Goal: Transaction & Acquisition: Purchase product/service

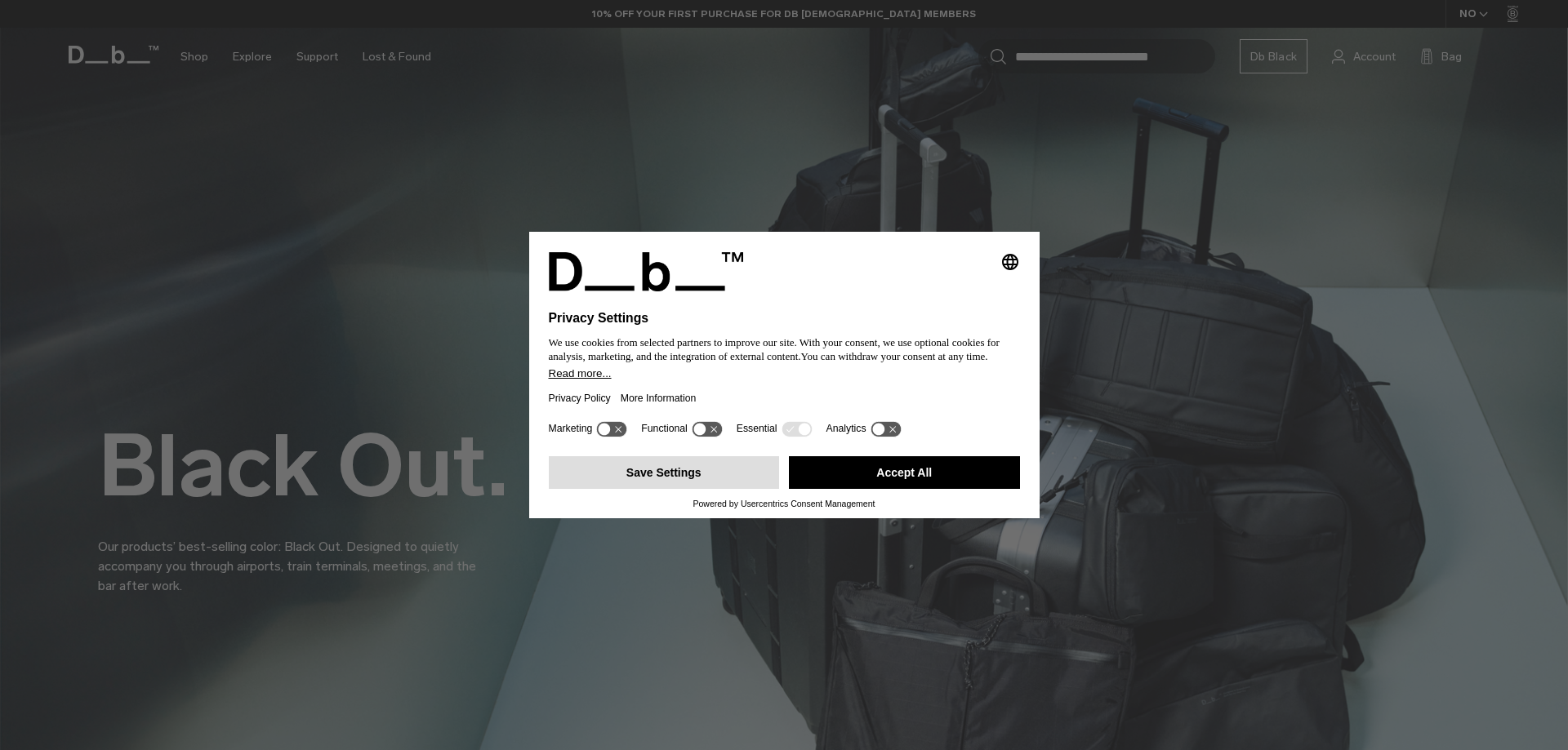
click at [702, 466] on button "Save Settings" at bounding box center [664, 473] width 231 height 33
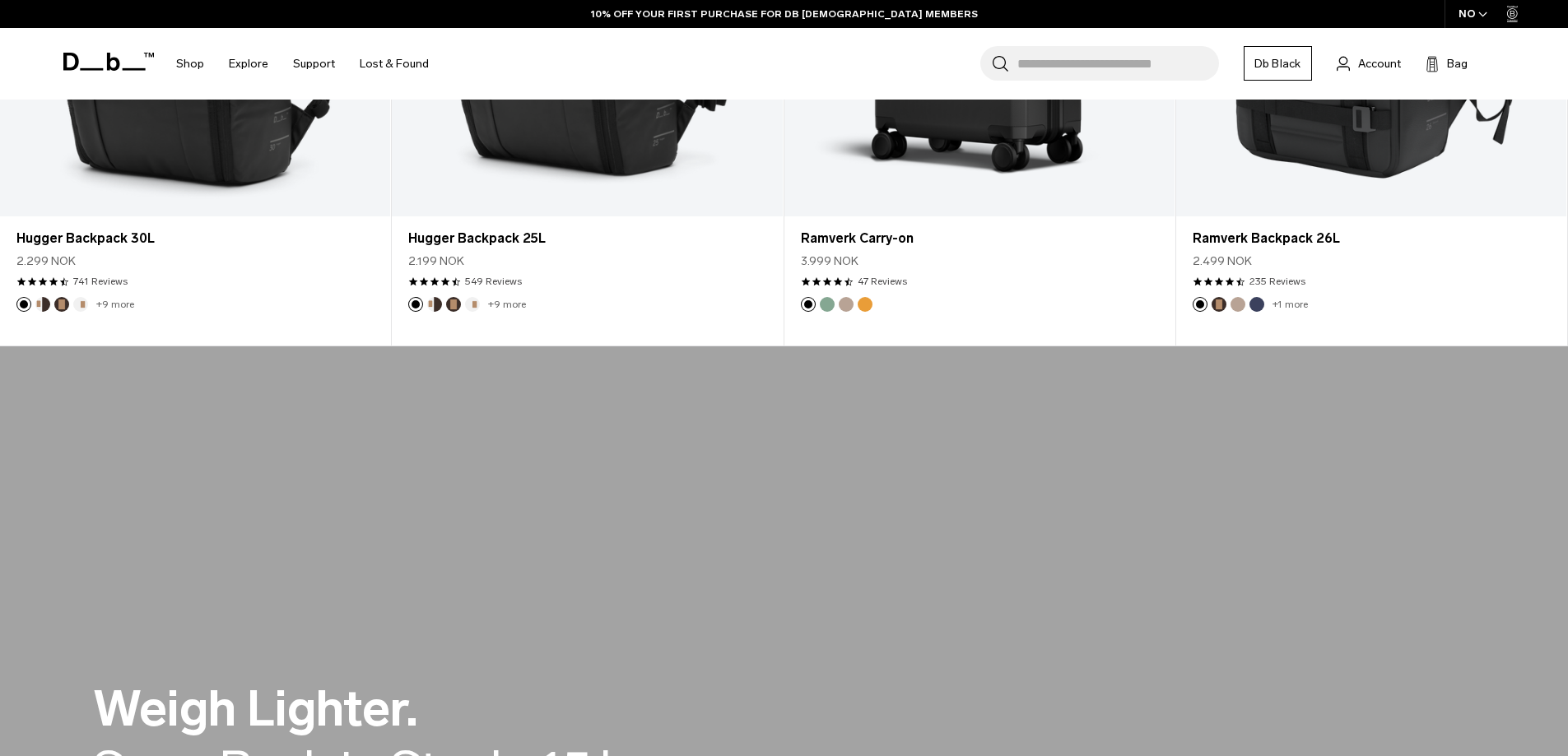
scroll to position [1234, 0]
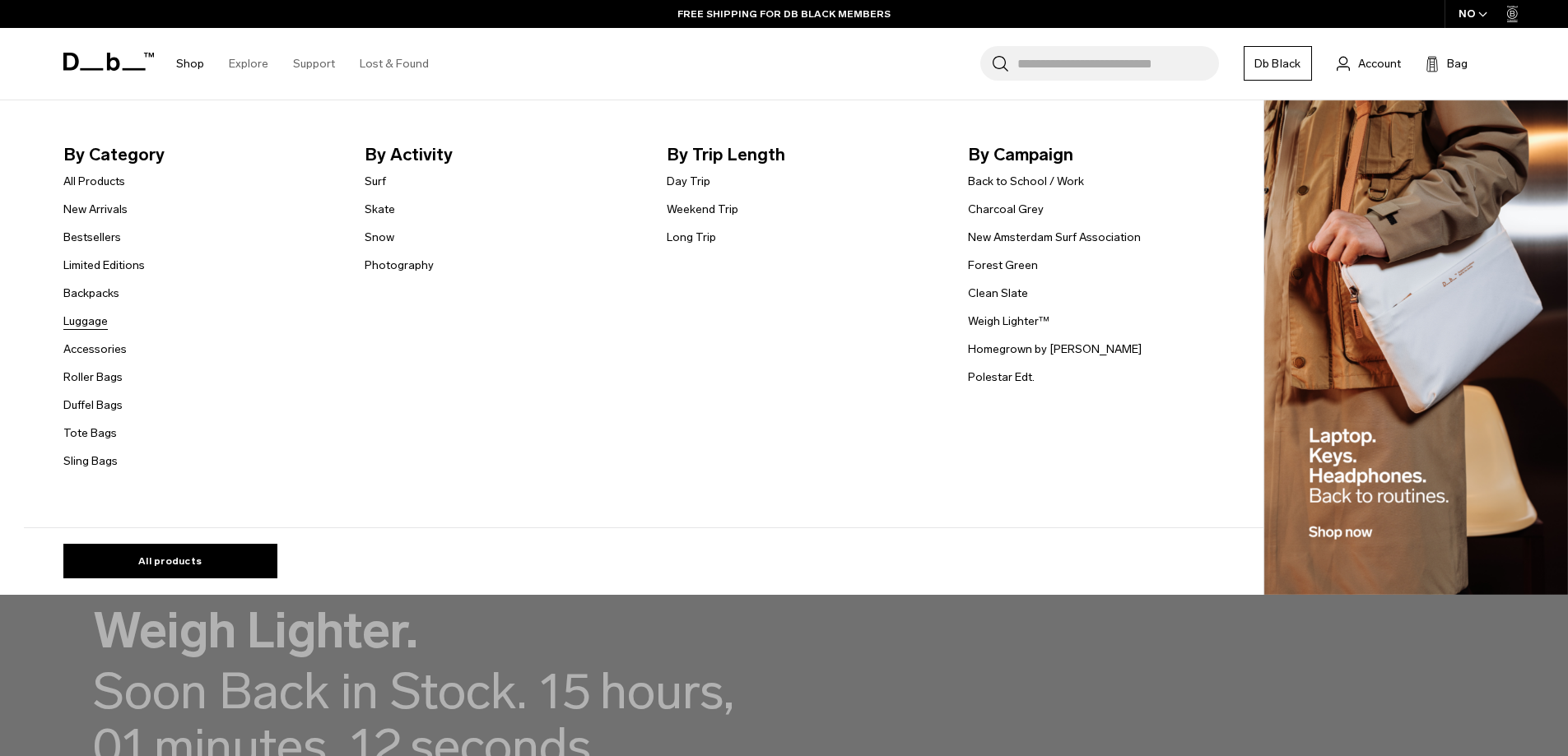
click at [93, 319] on link "Luggage" at bounding box center [85, 320] width 45 height 17
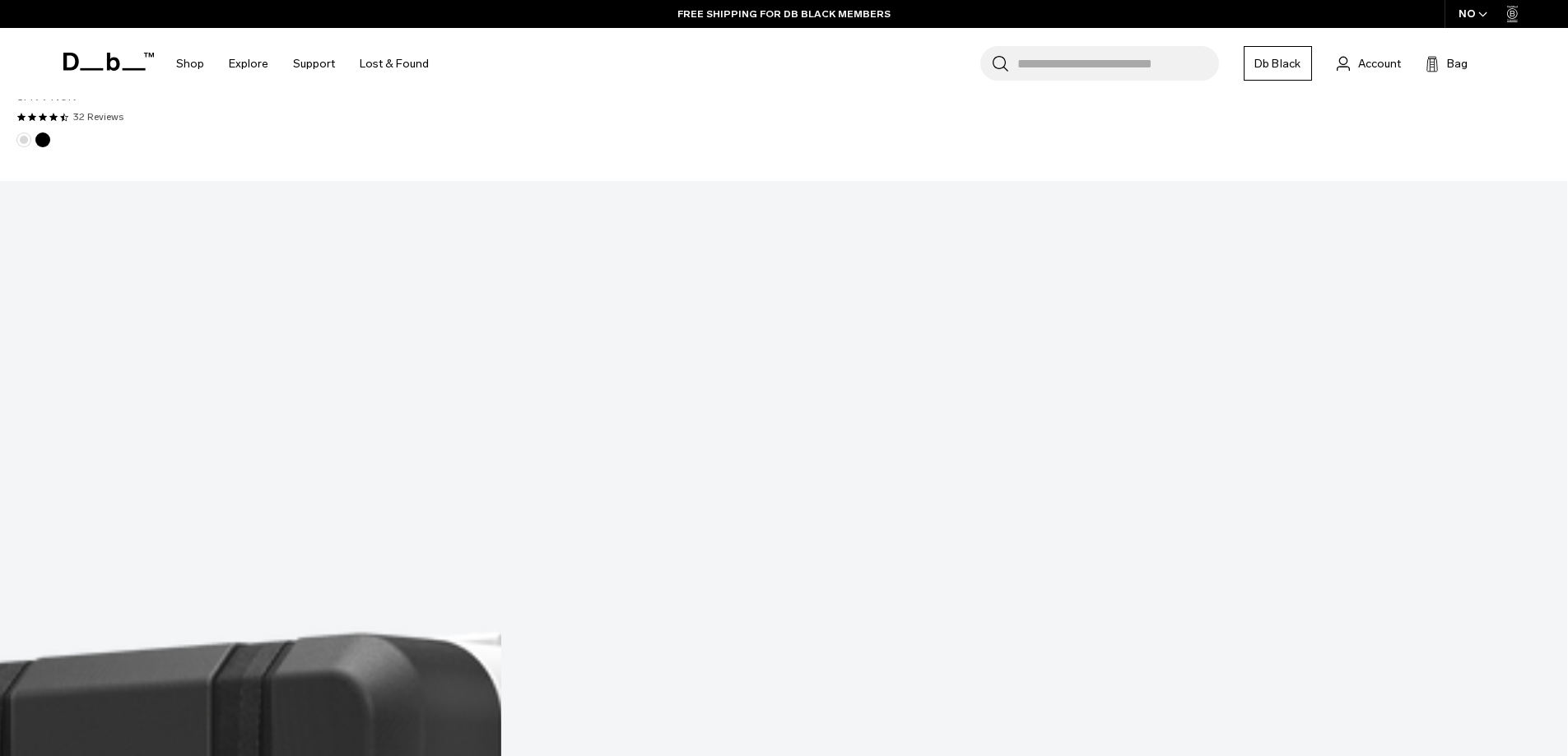
scroll to position [3950, 0]
